Goal: Check status: Check status

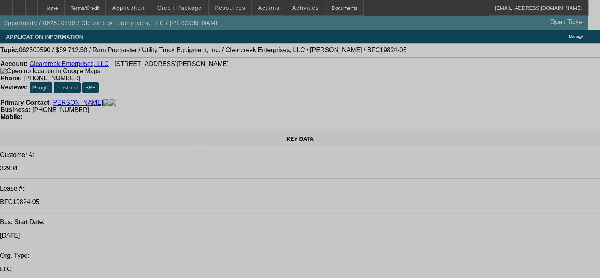
select select "0"
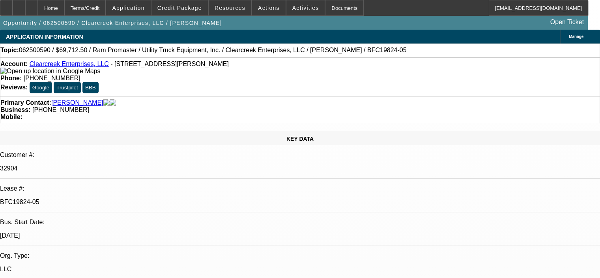
select select "0"
select select "2"
select select "0"
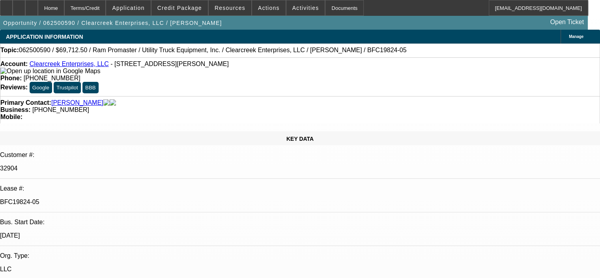
select select "1"
select select "6"
select select "1"
select select "2"
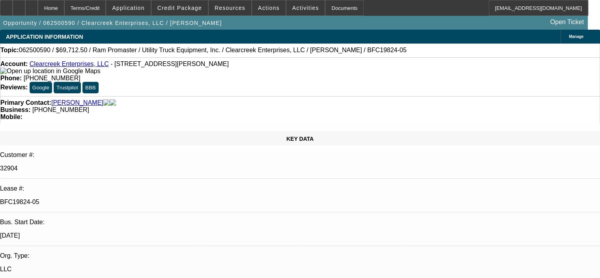
select select "6"
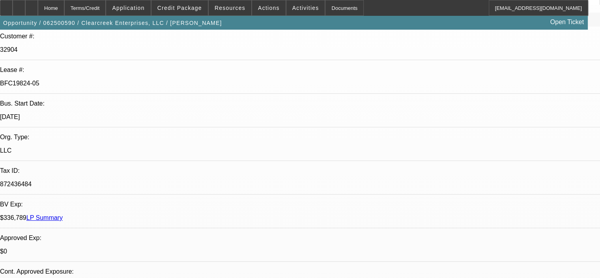
scroll to position [316, 0]
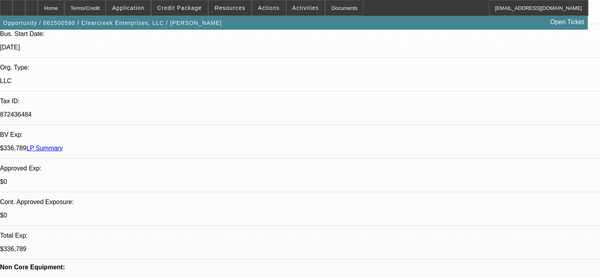
scroll to position [197, 0]
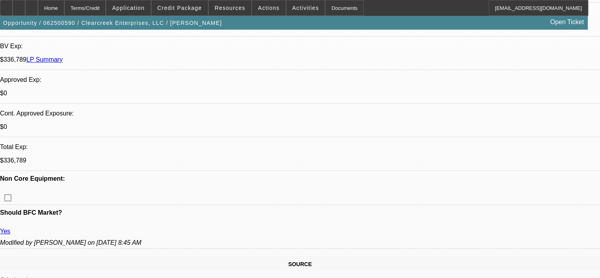
scroll to position [0, 0]
